Goal: Find specific page/section: Find specific page/section

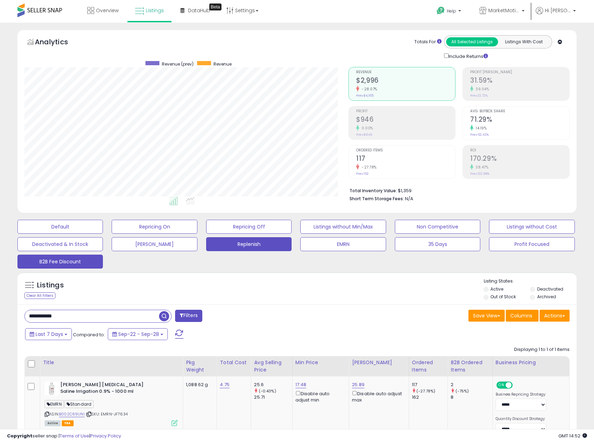
click at [222, 248] on button "Replenish" at bounding box center [249, 244] width 86 height 14
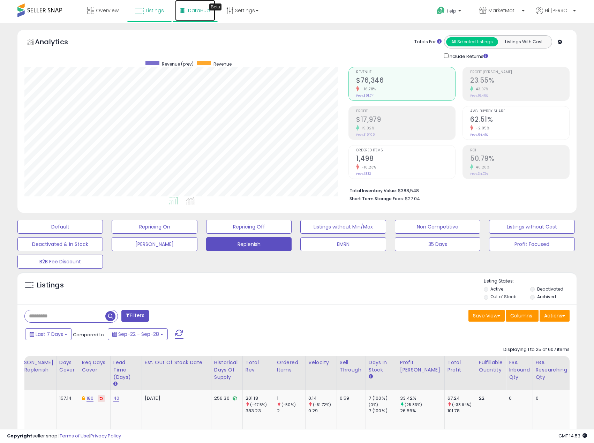
click at [200, 9] on span "DataHub" at bounding box center [199, 10] width 22 height 7
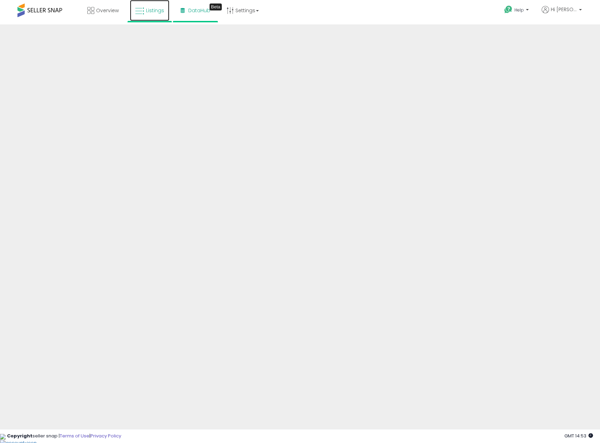
click at [144, 14] on icon at bounding box center [139, 11] width 9 height 9
